Goal: Task Accomplishment & Management: Use online tool/utility

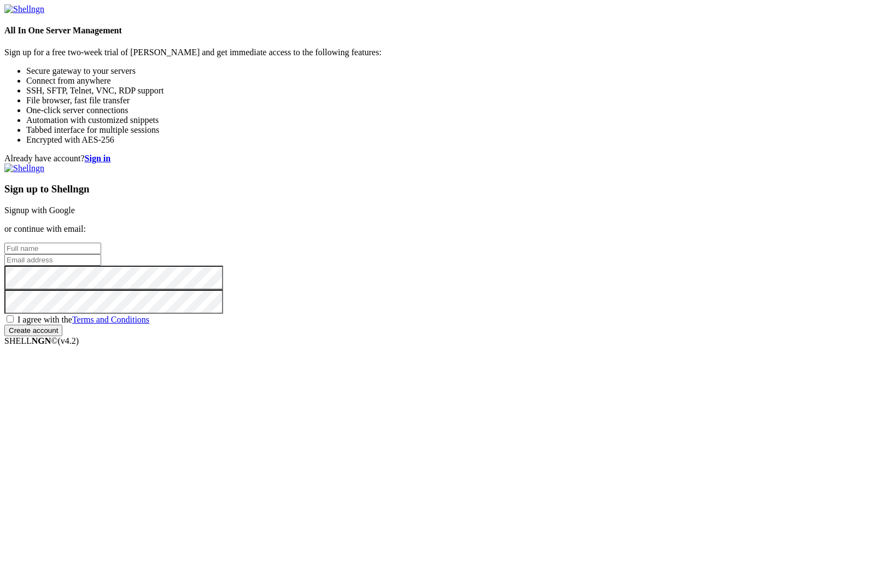
click at [75, 212] on link "Signup with Google" at bounding box center [39, 210] width 71 height 9
click at [504, 224] on div "Sign up to Shellngn Signup with Google or continue with email: I agree with the…" at bounding box center [437, 249] width 866 height 173
click at [75, 206] on link "Signup with Google" at bounding box center [39, 210] width 71 height 9
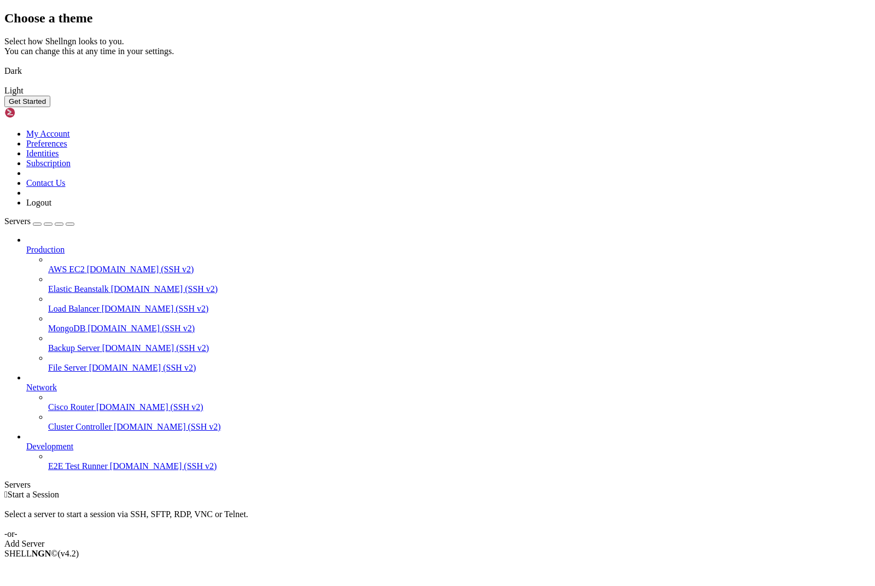
click at [4, 64] on img at bounding box center [4, 64] width 0 height 0
click at [50, 107] on button "Get Started" at bounding box center [27, 101] width 46 height 11
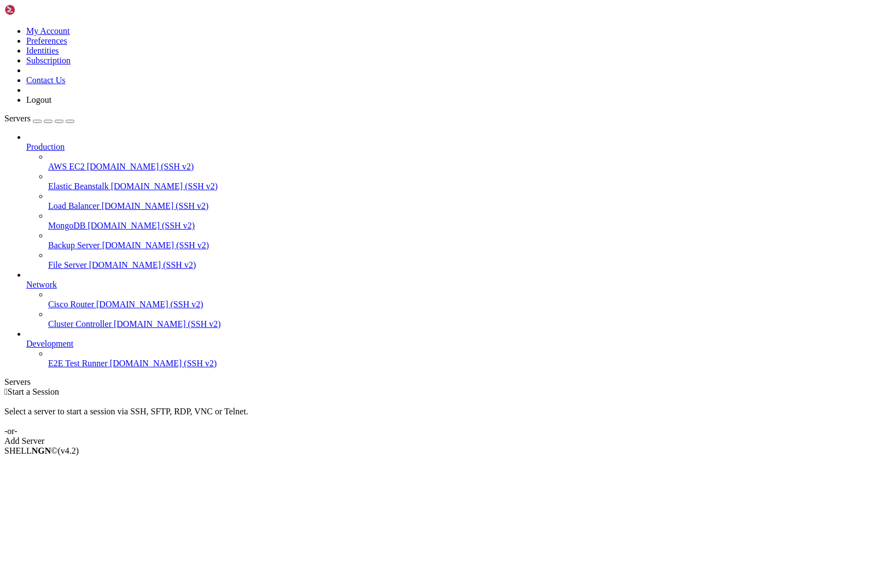
click at [517, 387] on div " Start a Session Select a server to start a session via SSH, SFTP, RDP, VNC or…" at bounding box center [437, 416] width 866 height 59
click at [516, 436] on div "Add Server" at bounding box center [437, 441] width 866 height 10
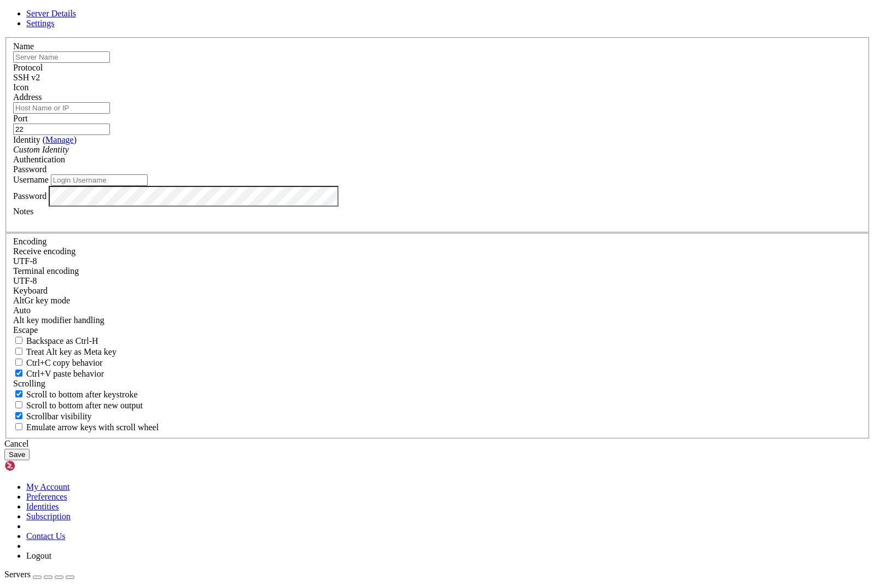
click at [110, 63] on input "text" at bounding box center [61, 56] width 97 height 11
click at [270, 205] on div "Server Details Settings Name Protocol SSH v2 Icon" at bounding box center [437, 235] width 866 height 452
click at [110, 63] on input "text" at bounding box center [61, 56] width 97 height 11
type input "QCOM DIA1"
type input "[TECHNICAL_ID]"
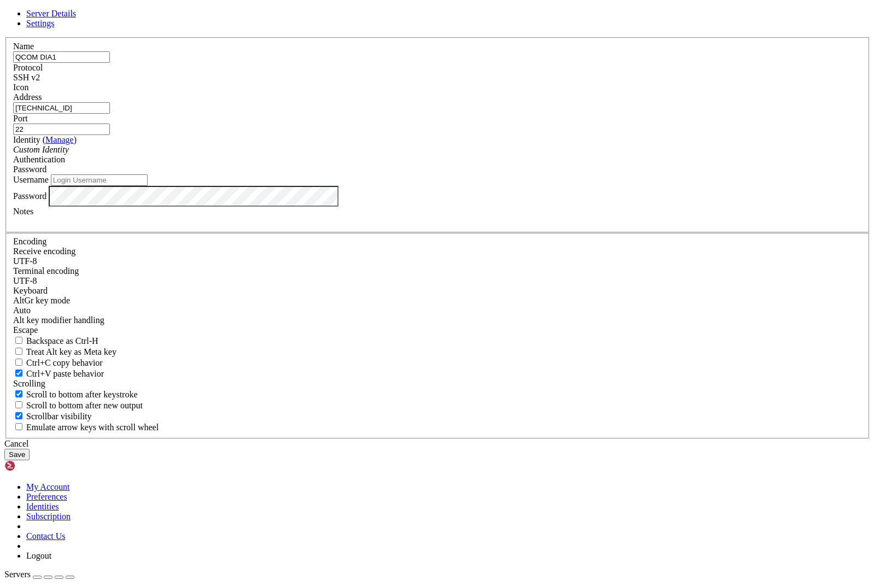
click at [148, 186] on input "Username" at bounding box center [99, 179] width 97 height 11
type input "root"
click at [30, 449] on button "Save" at bounding box center [16, 454] width 25 height 11
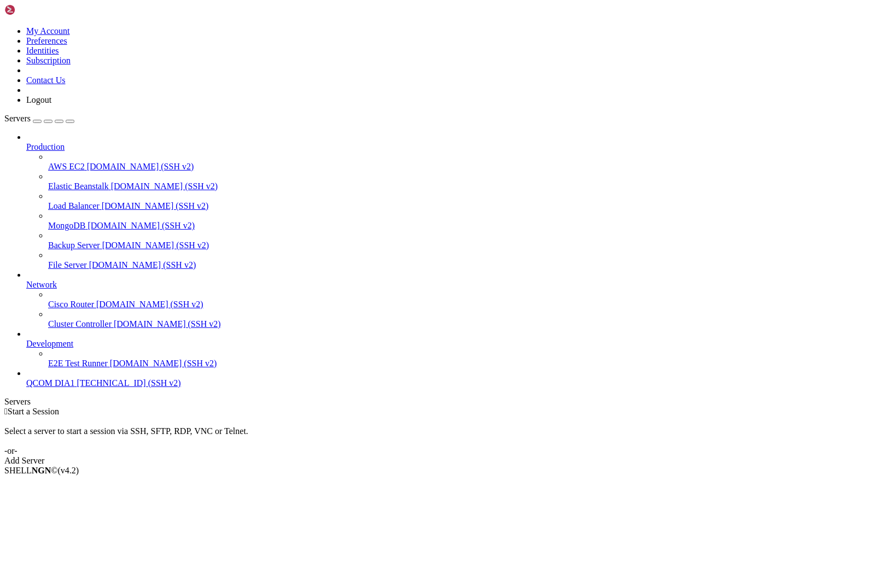
click at [112, 388] on div "Production AWS EC2 [DOMAIN_NAME] (SSH v2) Elastic Beanstalk [DOMAIN_NAME] (SSH …" at bounding box center [437, 260] width 866 height 256
click at [113, 388] on div "Production AWS EC2 [DOMAIN_NAME] (SSH v2) Elastic Beanstalk [DOMAIN_NAME] (SSH …" at bounding box center [437, 260] width 866 height 256
click at [85, 484] on li "Connect" at bounding box center [76, 489] width 100 height 10
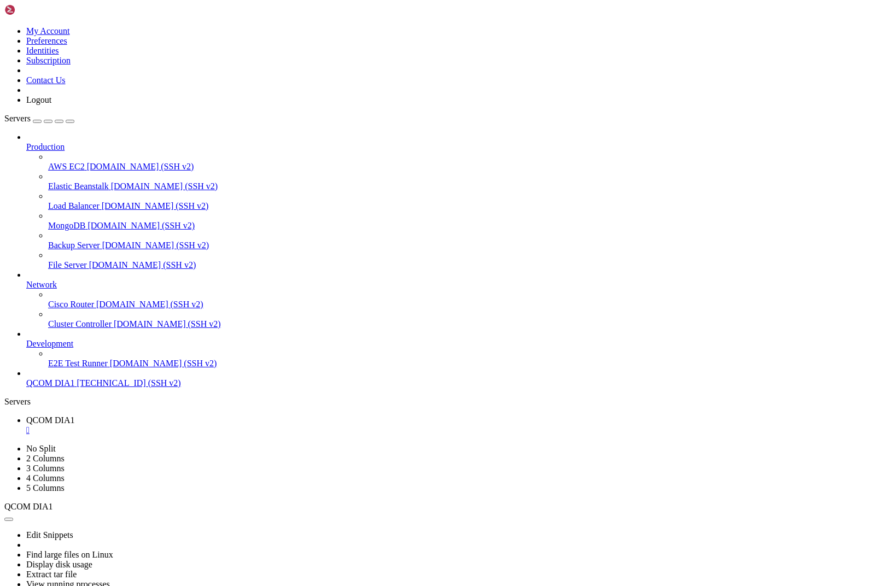
scroll to position [1718, 0]
paste textarea "wget -O - https://raw.githubusercontent.com/fusionpbx/fusionpbx-install.sh/mast…"
type textarea "wget -O - https://raw.githubusercontent.com/fusionpbx/fusionpbx-install.sh/mast…"
click at [26, 280] on icon at bounding box center [26, 280] width 0 height 0
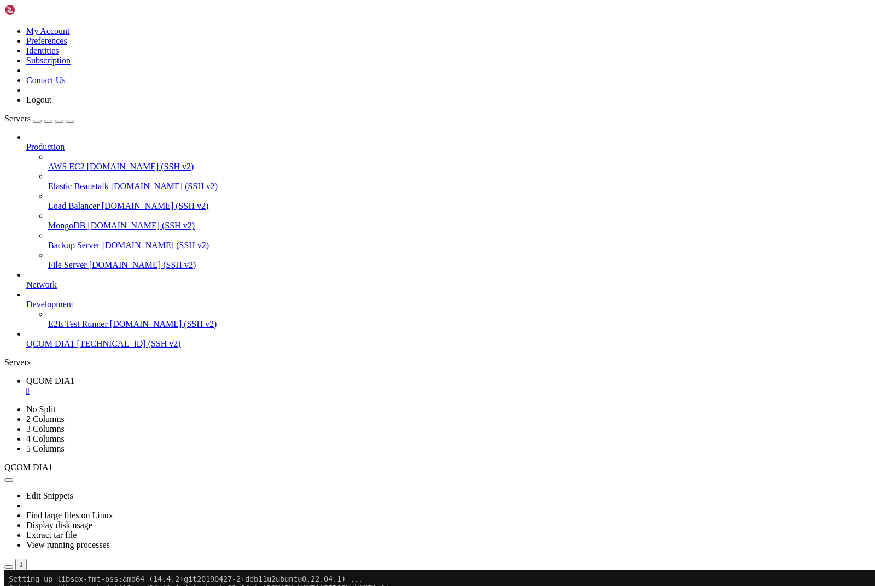
click at [26, 300] on icon at bounding box center [26, 300] width 0 height 0
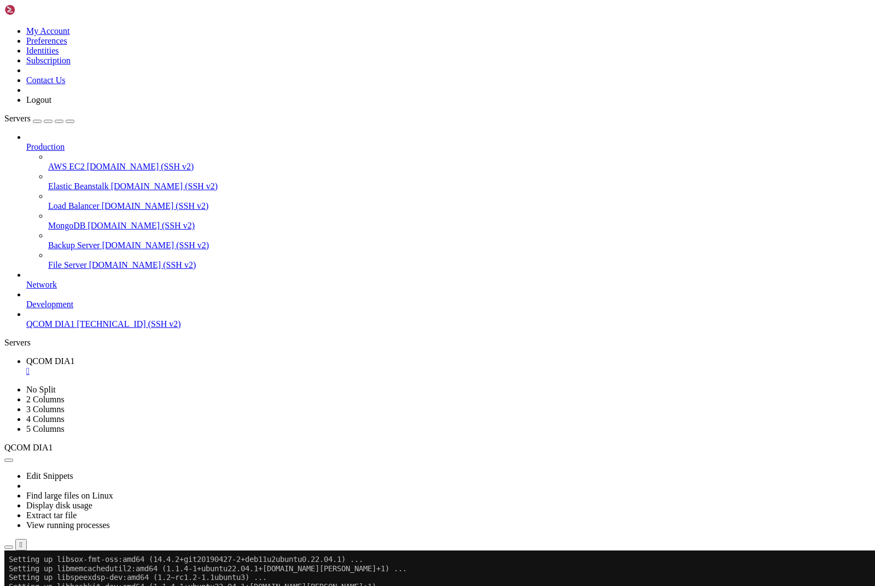
click at [65, 142] on span "Production" at bounding box center [45, 146] width 38 height 9
click at [133, 132] on div at bounding box center [448, 137] width 844 height 10
click at [26, 142] on icon at bounding box center [26, 142] width 0 height 0
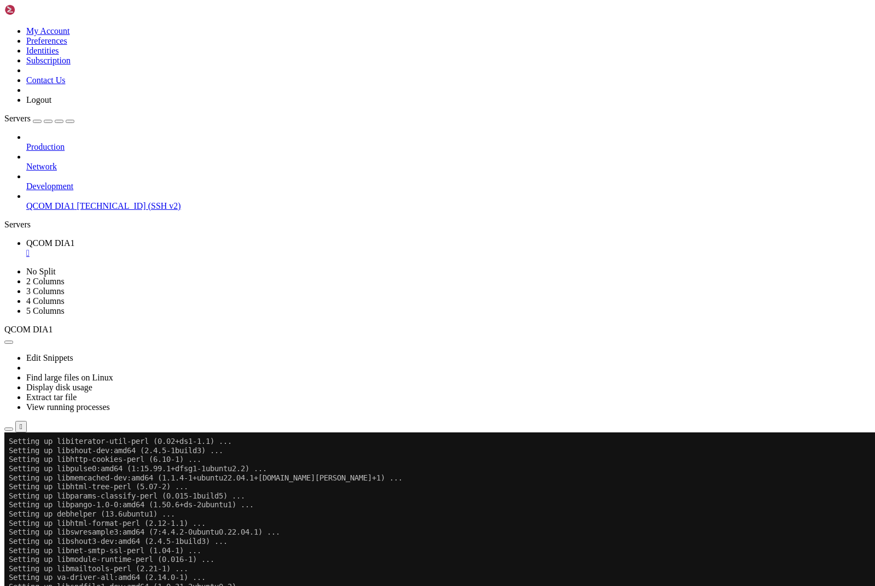
scroll to position [34265, 0]
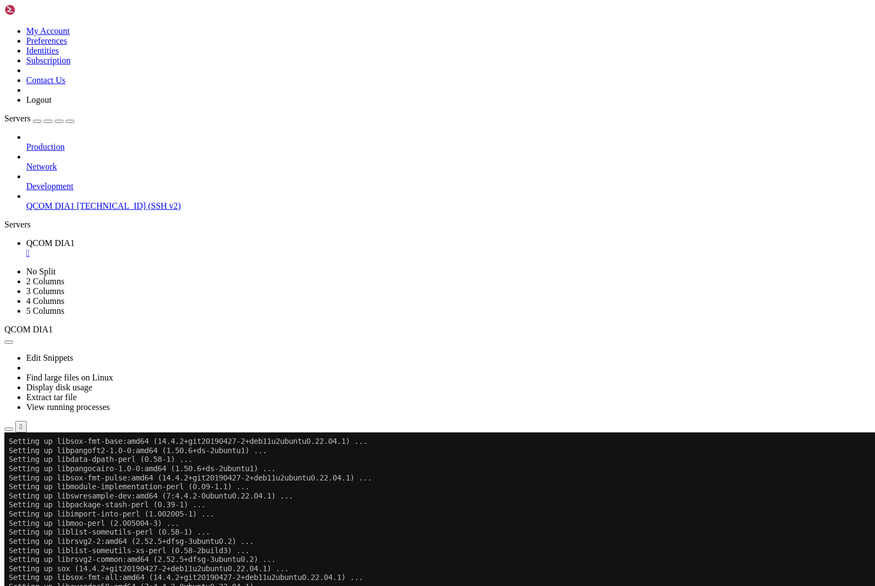
click at [4, 433] on icon at bounding box center [4, 433] width 0 height 0
click at [488, 462] on div "SHELL NGN © (v 4.2 ) 167.235.1.242 Connected" at bounding box center [437, 448] width 866 height 30
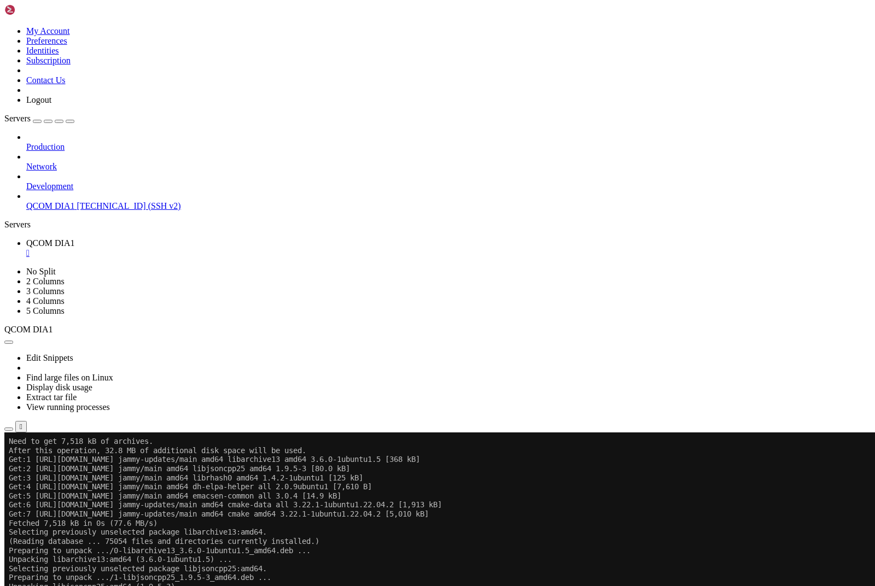
scroll to position [34932, 0]
click at [501, 238] on ul "QCOM DIA1 " at bounding box center [437, 248] width 866 height 20
click at [4, 433] on icon at bounding box center [4, 433] width 0 height 0
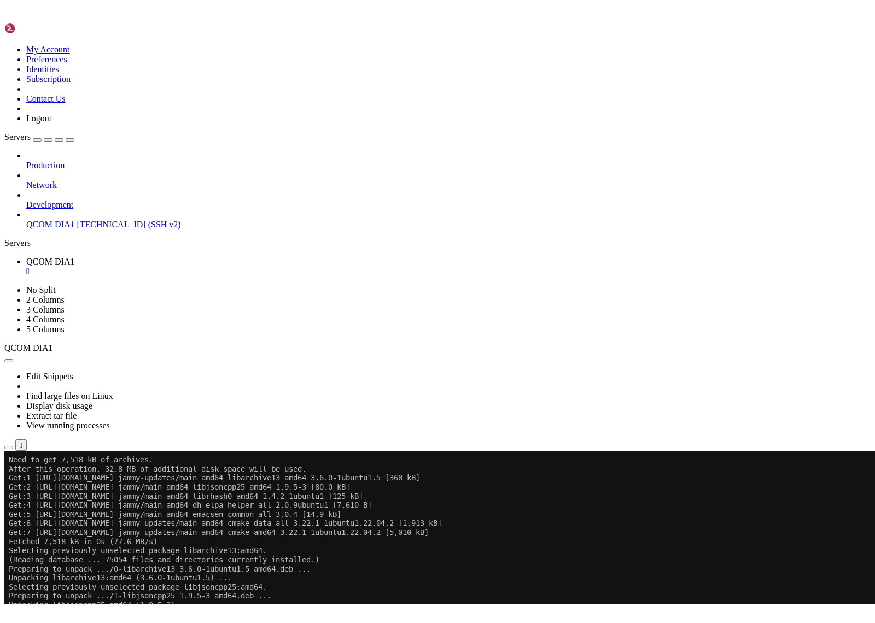
scroll to position [34945, 0]
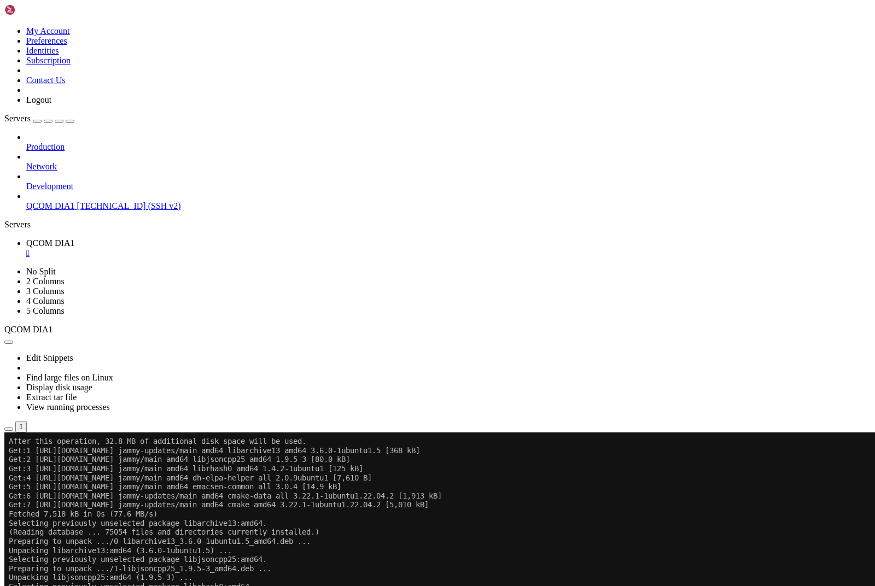
click at [27, 421] on button "" at bounding box center [20, 426] width 11 height 11
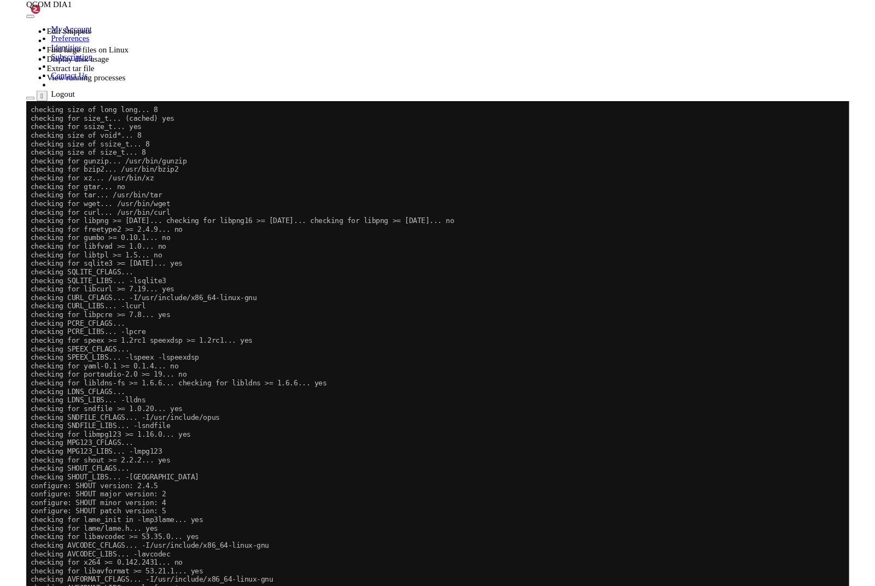
scroll to position [83729, 0]
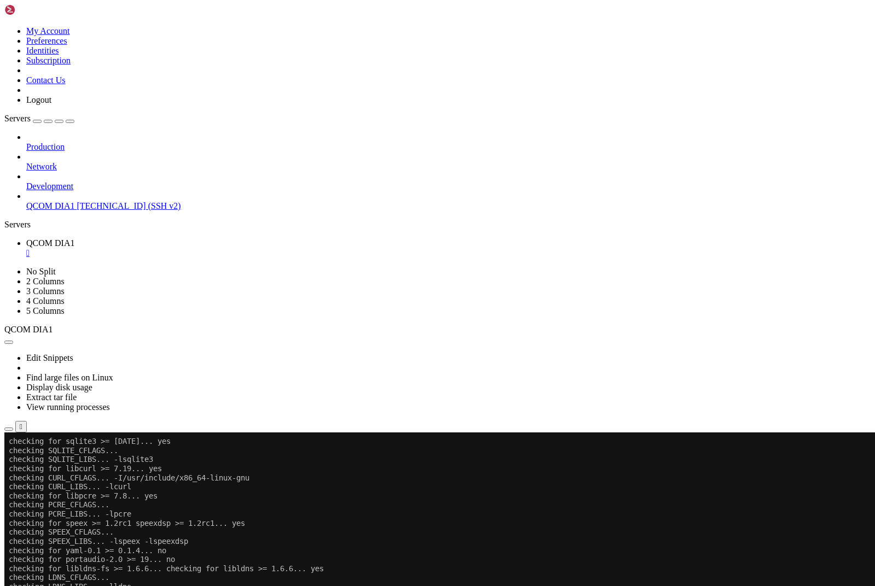
click at [9, 429] on icon "button" at bounding box center [9, 429] width 0 height 0
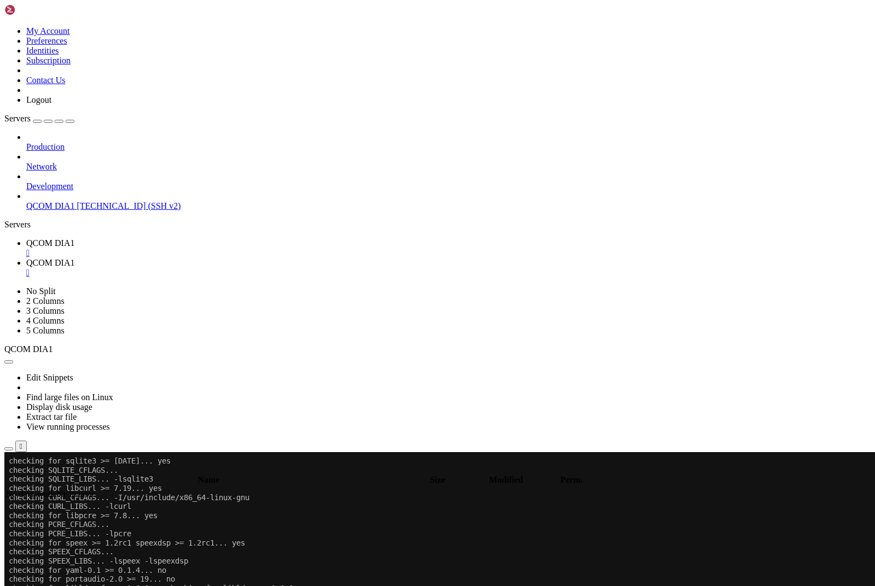
type input "/root"
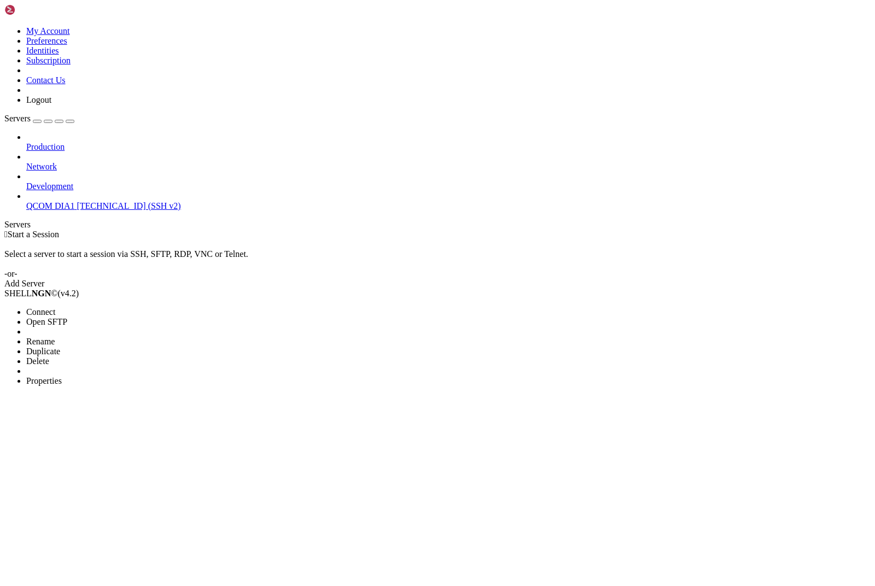
click at [43, 307] on span "Connect" at bounding box center [40, 311] width 29 height 9
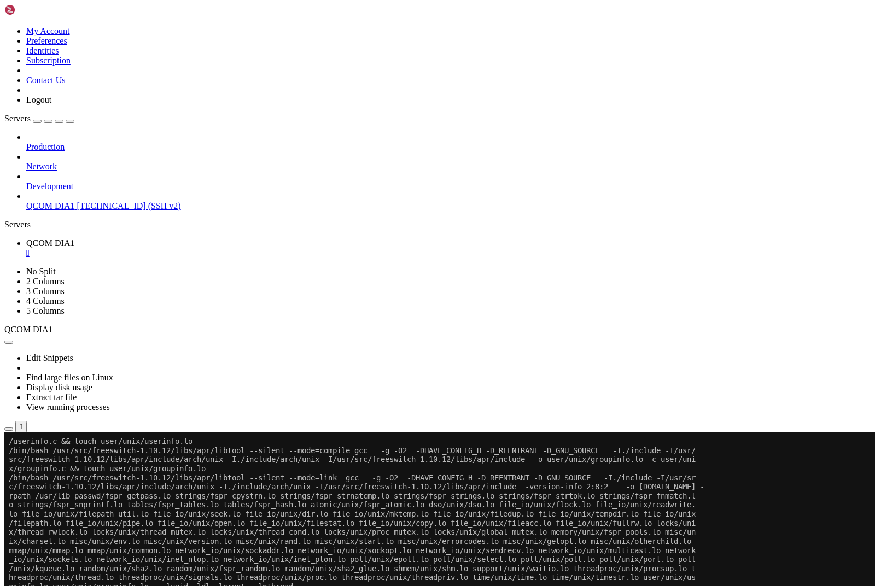
scroll to position [48225, 0]
click at [104, 211] on div "Production Network Development QCOM DIA1 [TECHNICAL_ID] (SSH v2)" at bounding box center [437, 171] width 866 height 79
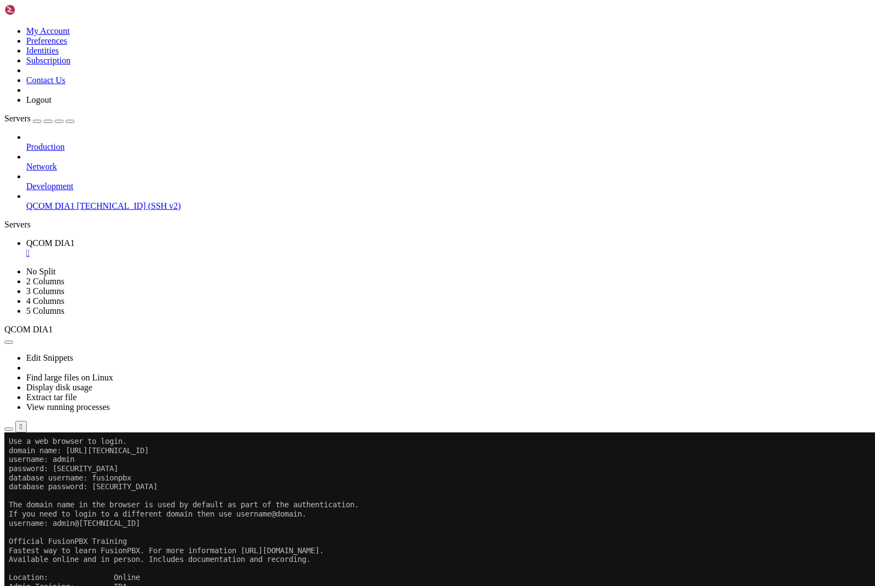
scroll to position [79043, 0]
